Goal: Information Seeking & Learning: Learn about a topic

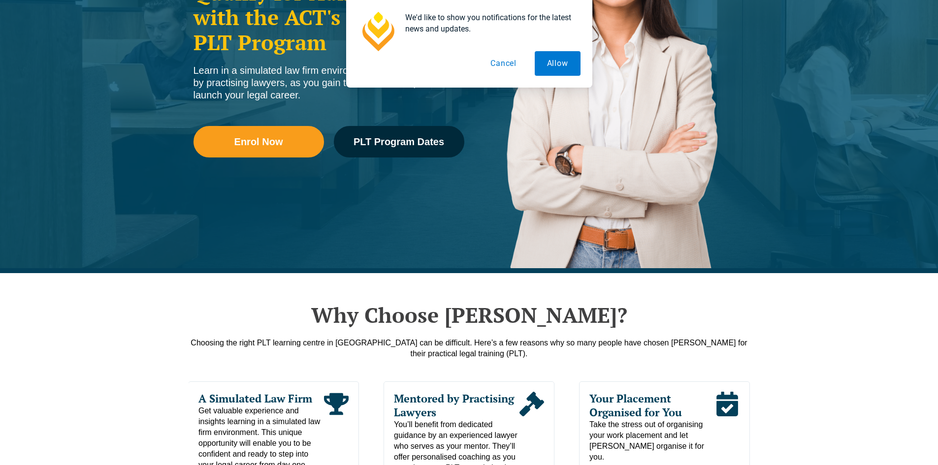
scroll to position [394, 0]
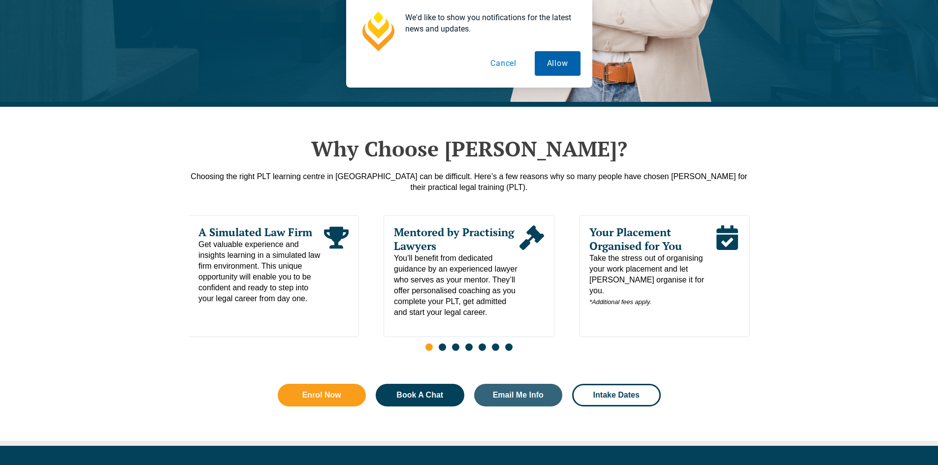
click at [548, 63] on button "Allow" at bounding box center [558, 63] width 46 height 25
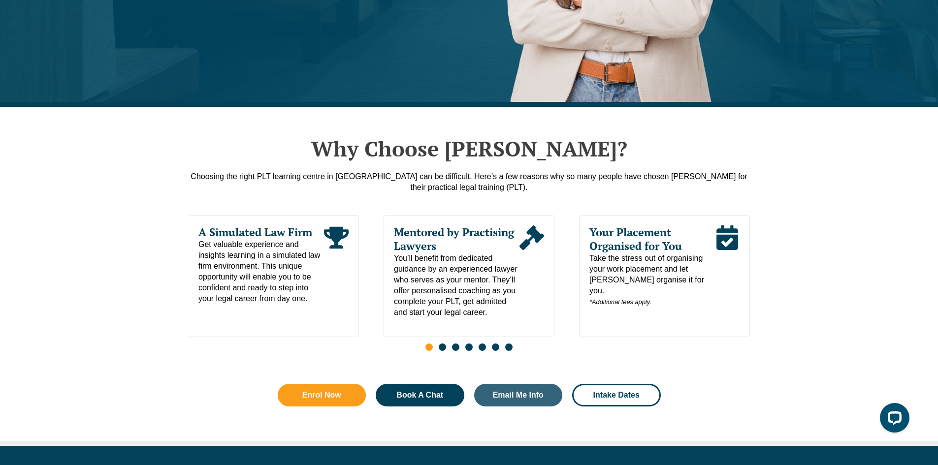
scroll to position [0, 0]
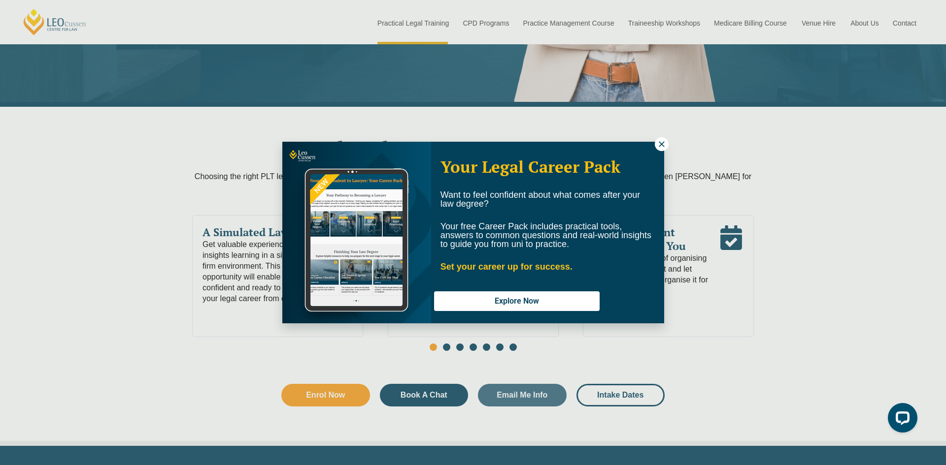
click at [660, 144] on icon at bounding box center [660, 143] width 5 height 5
